Goal: Task Accomplishment & Management: Use online tool/utility

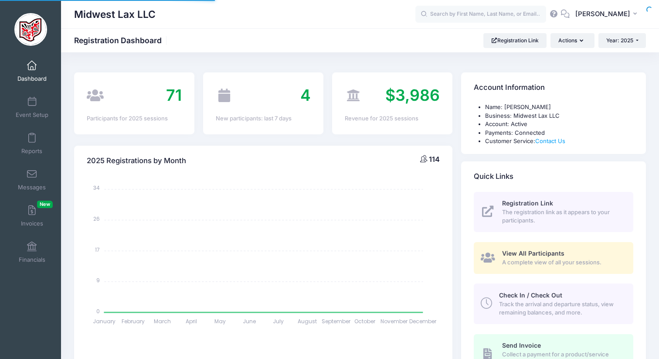
select select
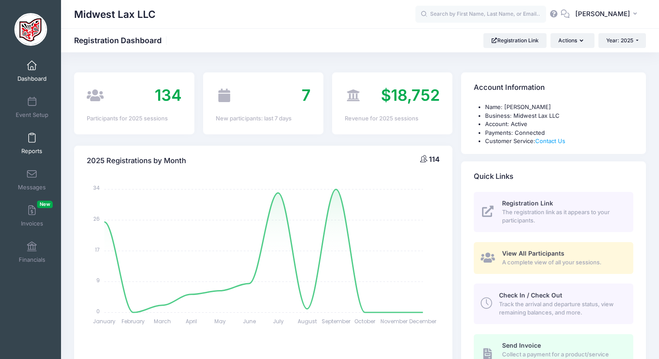
click at [32, 143] on link "Reports" at bounding box center [31, 143] width 41 height 31
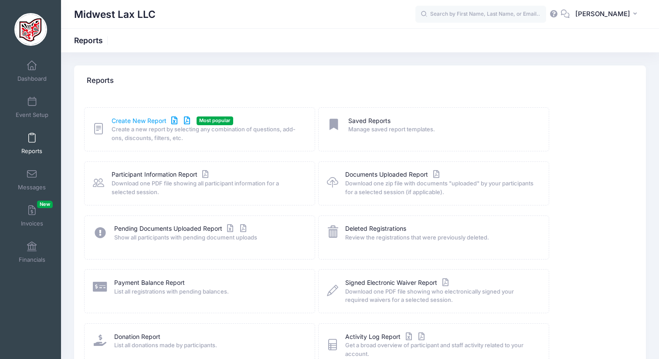
click at [130, 119] on link "Create New Report" at bounding box center [152, 120] width 81 height 9
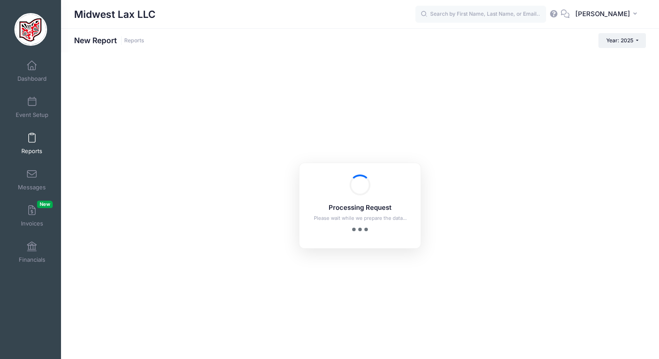
checkbox input "true"
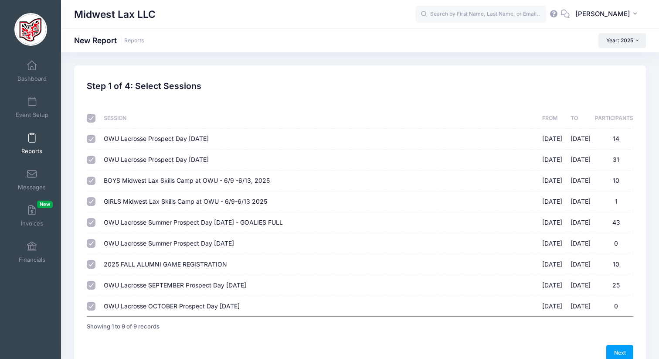
click at [89, 119] on input "checkbox" at bounding box center [91, 118] width 9 height 9
checkbox input "false"
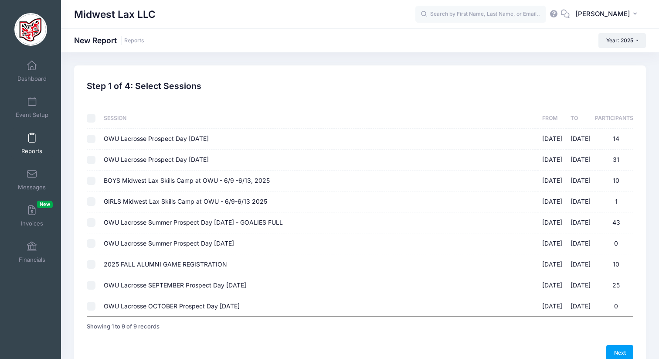
checkbox input "false"
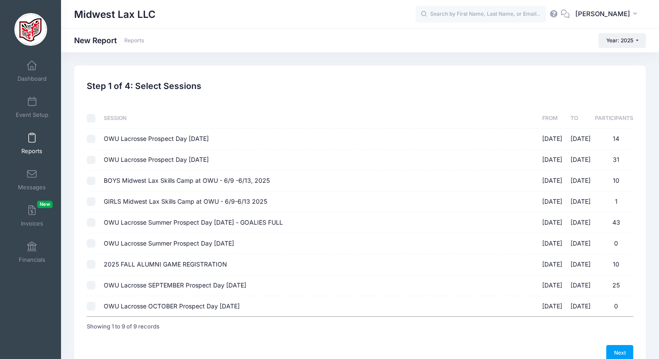
checkbox input "false"
click at [90, 286] on input "OWU Lacrosse SEPTEMBER Prospect Day [DATE] [DATE] - [DATE] 25" at bounding box center [91, 285] width 9 height 9
checkbox input "true"
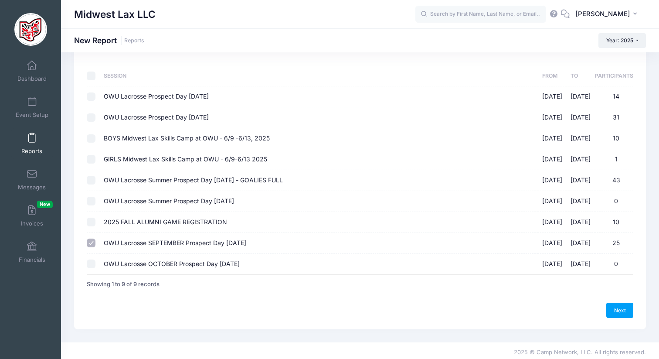
scroll to position [45, 0]
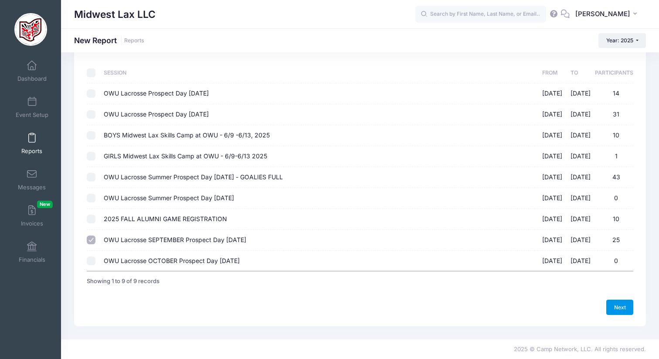
click at [624, 307] on link "Next" at bounding box center [619, 307] width 27 height 15
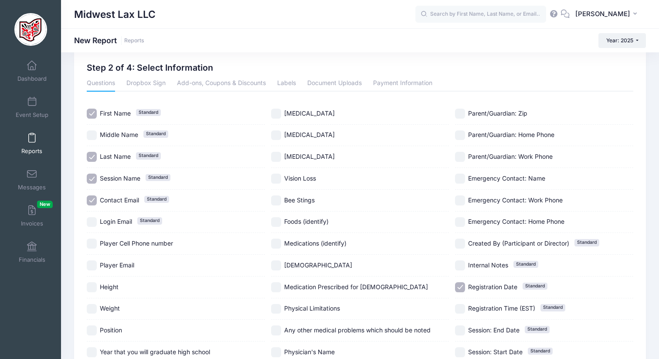
scroll to position [22, 0]
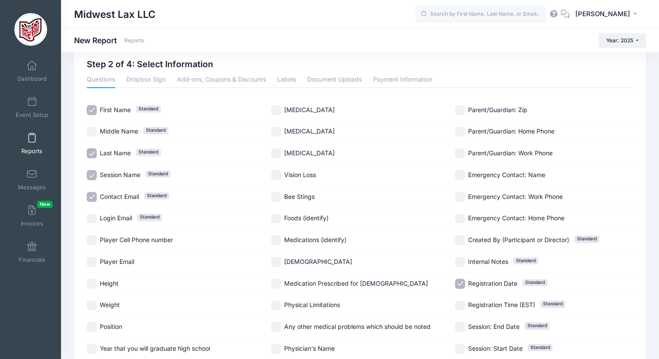
click at [94, 177] on input "Session Name Standard" at bounding box center [92, 175] width 10 height 10
checkbox input "false"
click at [94, 198] on input "Contact Email Standard" at bounding box center [92, 197] width 10 height 10
checkbox input "false"
click at [93, 283] on input "Height" at bounding box center [92, 284] width 10 height 10
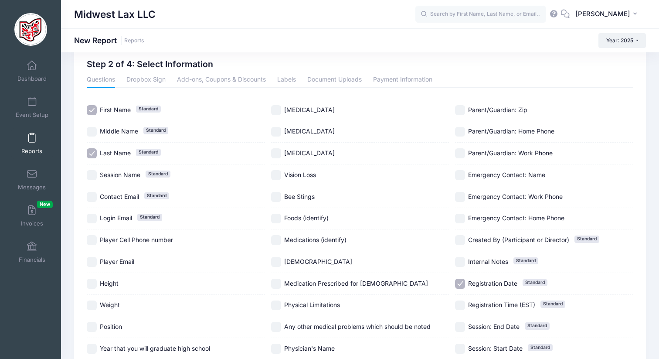
checkbox input "true"
click at [92, 307] on input "Weight" at bounding box center [92, 305] width 10 height 10
checkbox input "true"
click at [92, 327] on input "Position" at bounding box center [92, 327] width 10 height 10
checkbox input "true"
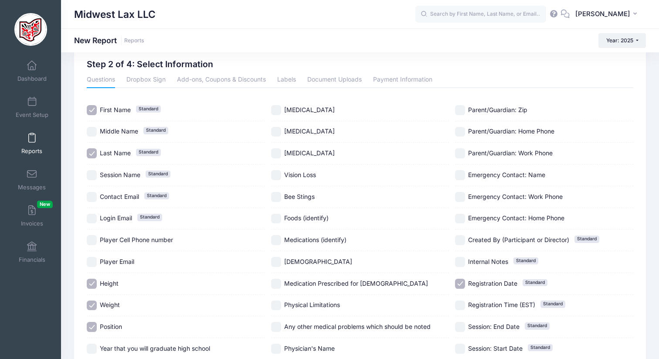
scroll to position [85, 0]
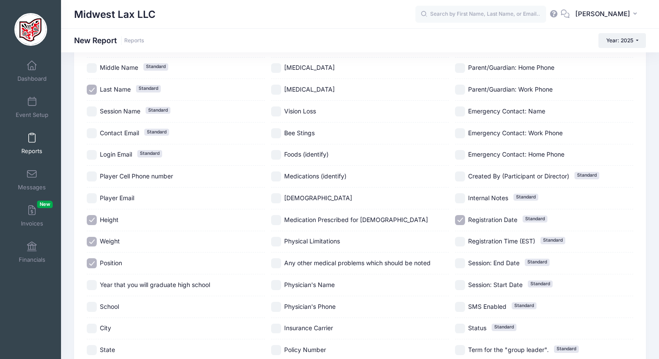
click at [94, 283] on input "Year that you will graduate high school" at bounding box center [92, 285] width 10 height 10
checkbox input "true"
click at [95, 314] on div "School" at bounding box center [176, 307] width 178 height 22
checkbox input "true"
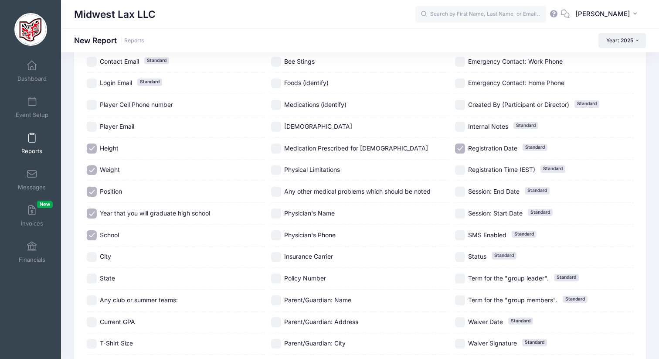
scroll to position [156, 0]
click at [93, 280] on input "State" at bounding box center [92, 279] width 10 height 10
checkbox input "true"
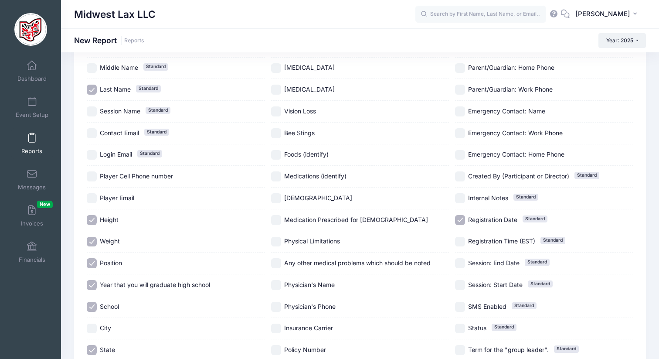
scroll to position [92, 0]
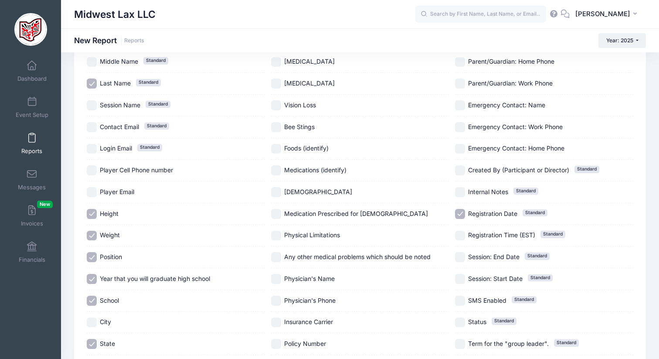
click at [462, 211] on input "Registration Date Standard" at bounding box center [460, 214] width 10 height 10
checkbox input "false"
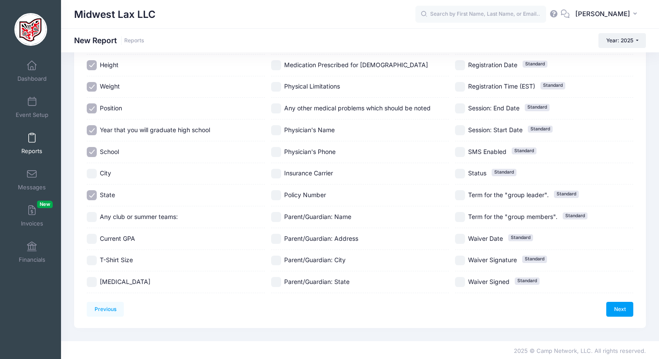
scroll to position [242, 0]
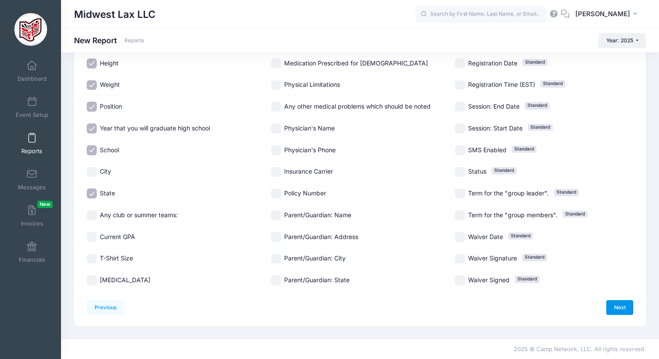
click at [619, 309] on link "Next" at bounding box center [619, 307] width 27 height 15
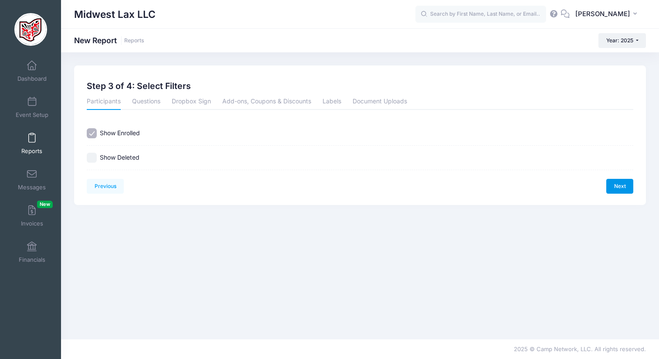
scroll to position [0, 0]
click at [620, 179] on link "Next" at bounding box center [619, 186] width 27 height 15
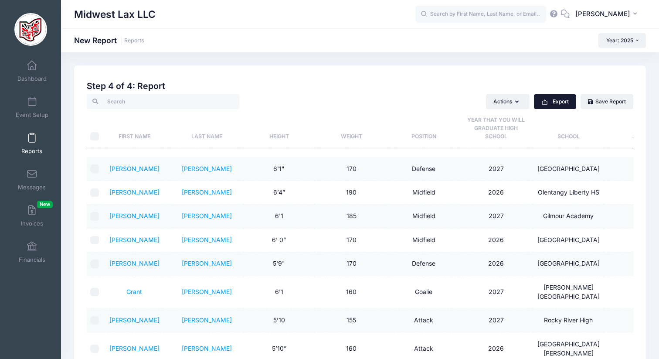
click at [563, 101] on button "Export" at bounding box center [555, 101] width 42 height 15
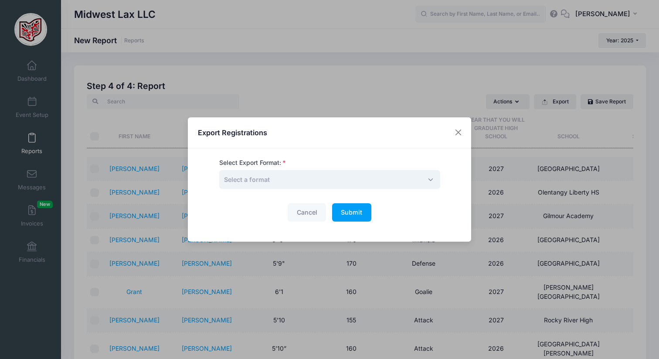
click at [340, 180] on span "Select a format" at bounding box center [329, 179] width 221 height 19
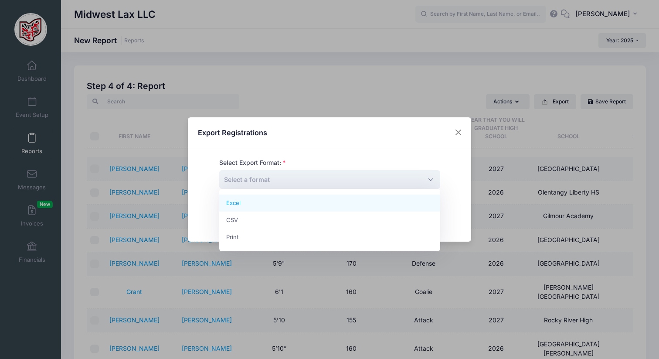
select select "excel"
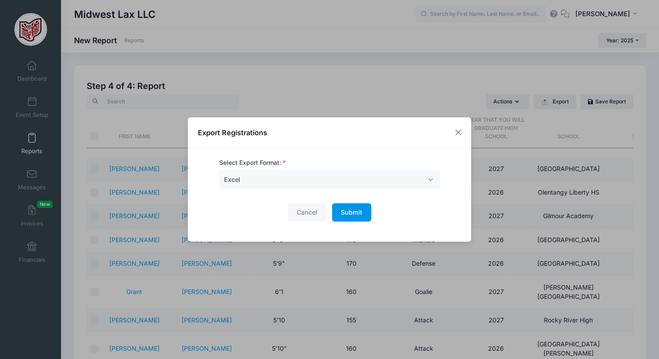
click at [349, 214] on span "Submit" at bounding box center [351, 211] width 21 height 7
